Goal: Transaction & Acquisition: Purchase product/service

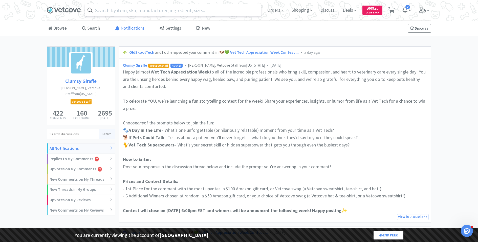
click at [127, 11] on input "text" at bounding box center [173, 10] width 176 height 12
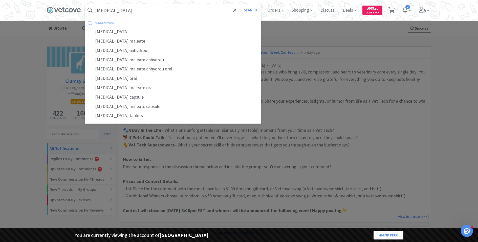
type input "[MEDICAL_DATA]"
click at [240, 4] on button "Search" at bounding box center [250, 10] width 21 height 12
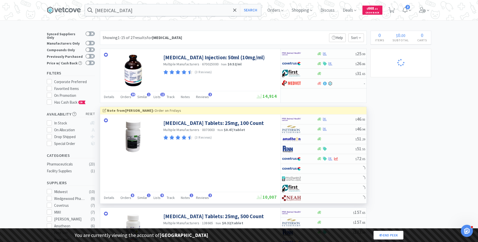
select select "1"
select select "3"
select select "1"
select select "8"
select select "1"
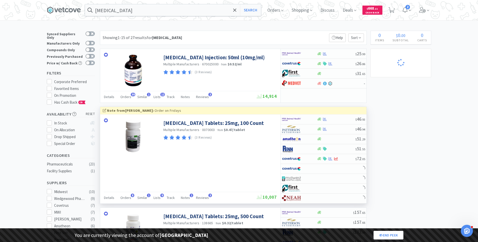
select select "1"
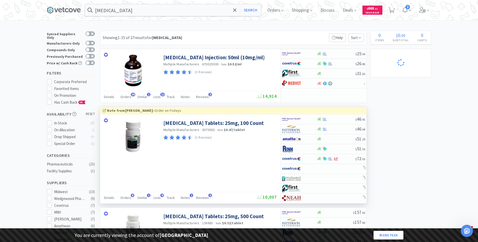
select select "2"
select select "1"
select select "2"
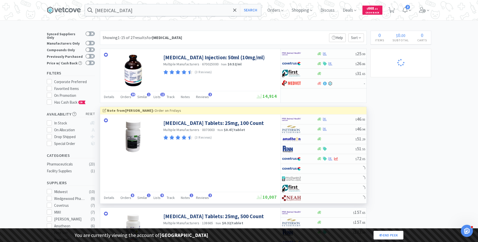
select select "1"
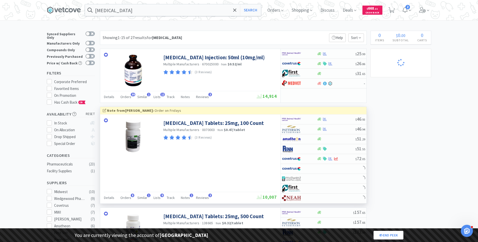
select select "5"
select select "2"
select select "1"
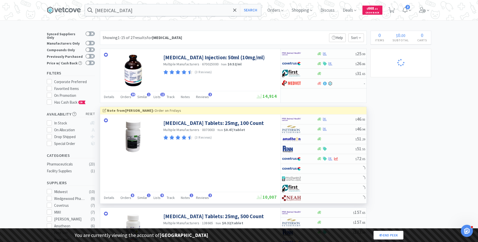
select select "1"
select select "4"
select select "2"
select select "1"
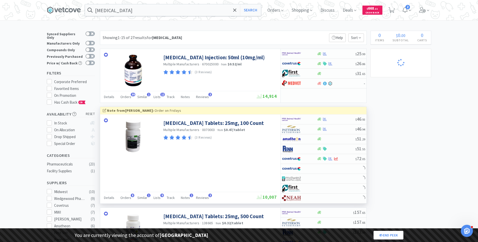
select select "1"
select select "3"
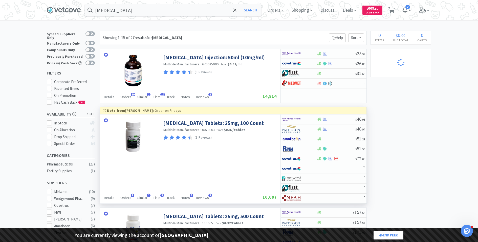
select select "2"
select select "3"
select select "1"
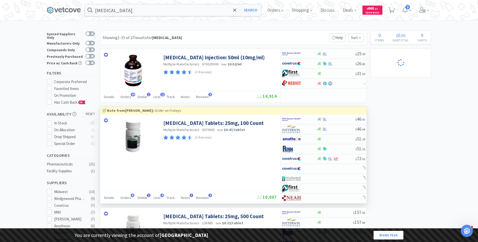
select select "1"
